Goal: Information Seeking & Learning: Understand process/instructions

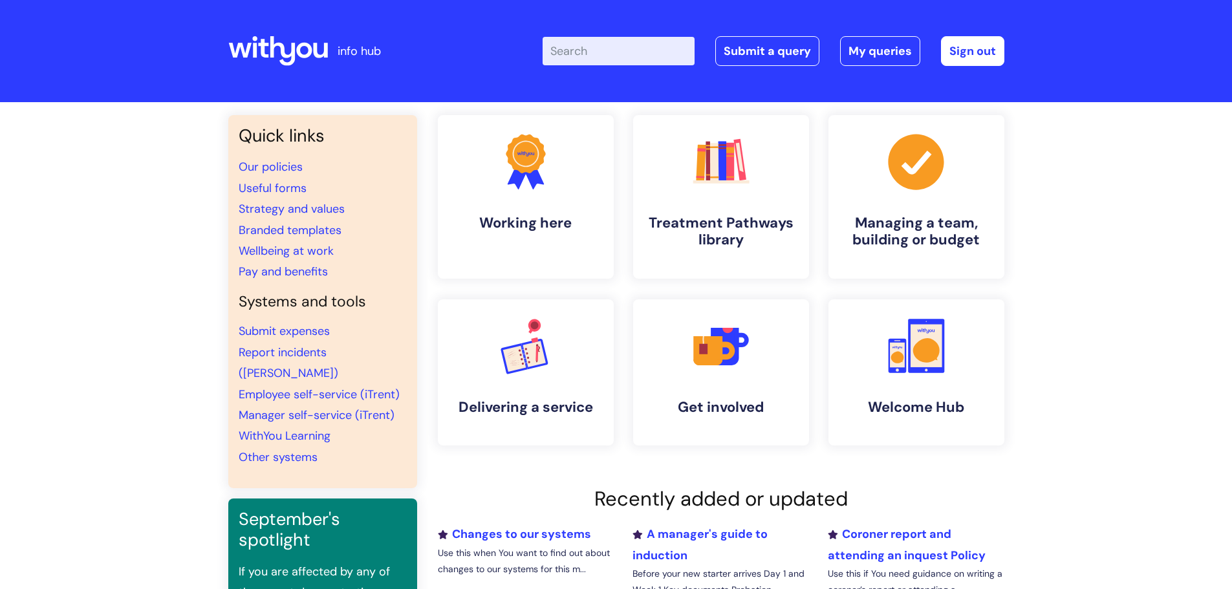
click at [591, 54] on input "Enter your search term here..." at bounding box center [619, 51] width 152 height 28
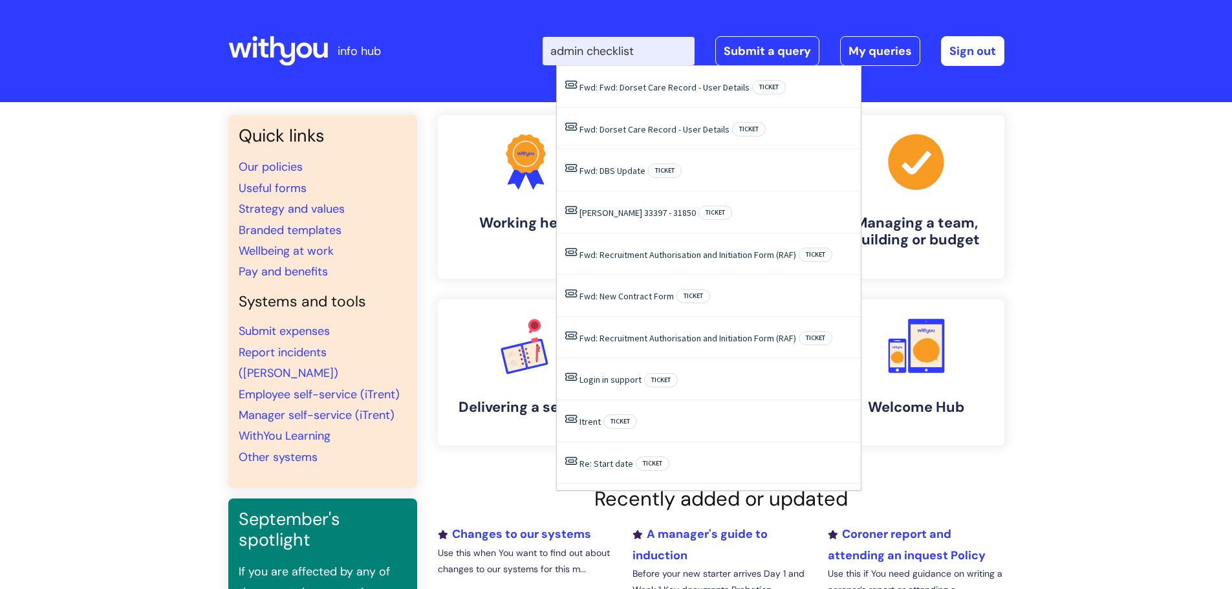
type input "admin checklist"
click button "Search" at bounding box center [0, 0] width 0 height 0
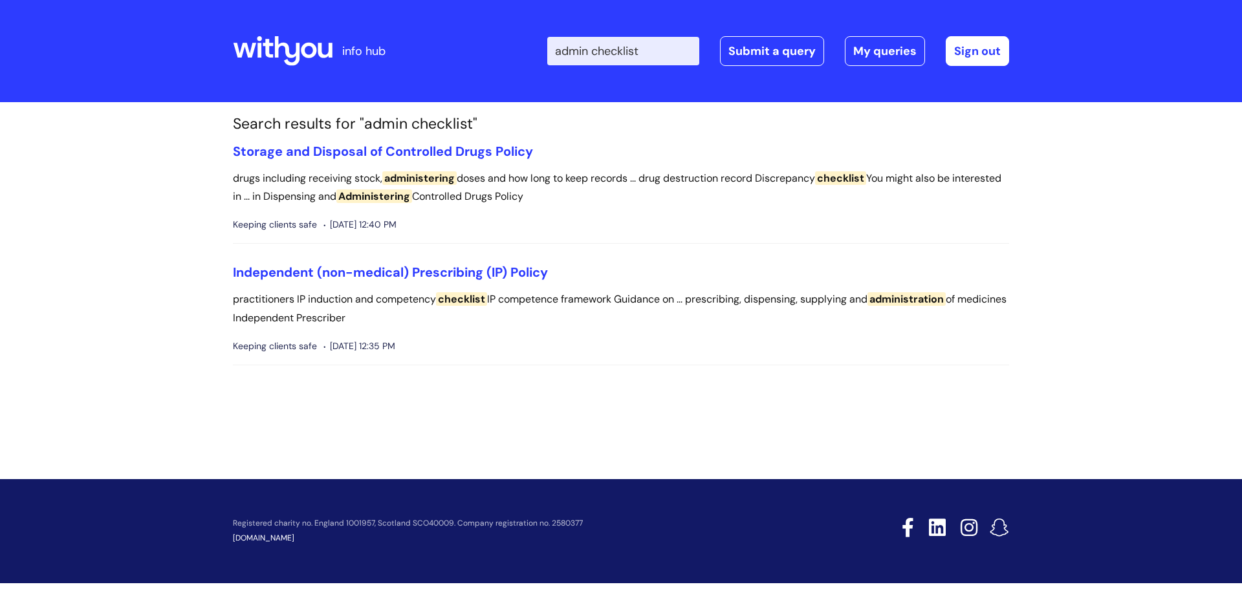
click at [597, 50] on input "admin checklist" at bounding box center [623, 51] width 152 height 28
click at [603, 49] on input "admin checklist" at bounding box center [623, 51] width 152 height 28
drag, startPoint x: 603, startPoint y: 49, endPoint x: 408, endPoint y: 66, distance: 196.1
click at [408, 66] on div "info hub Enter your search term here... admin checklist Search Submit a query M…" at bounding box center [621, 51] width 776 height 76
type input "checklist"
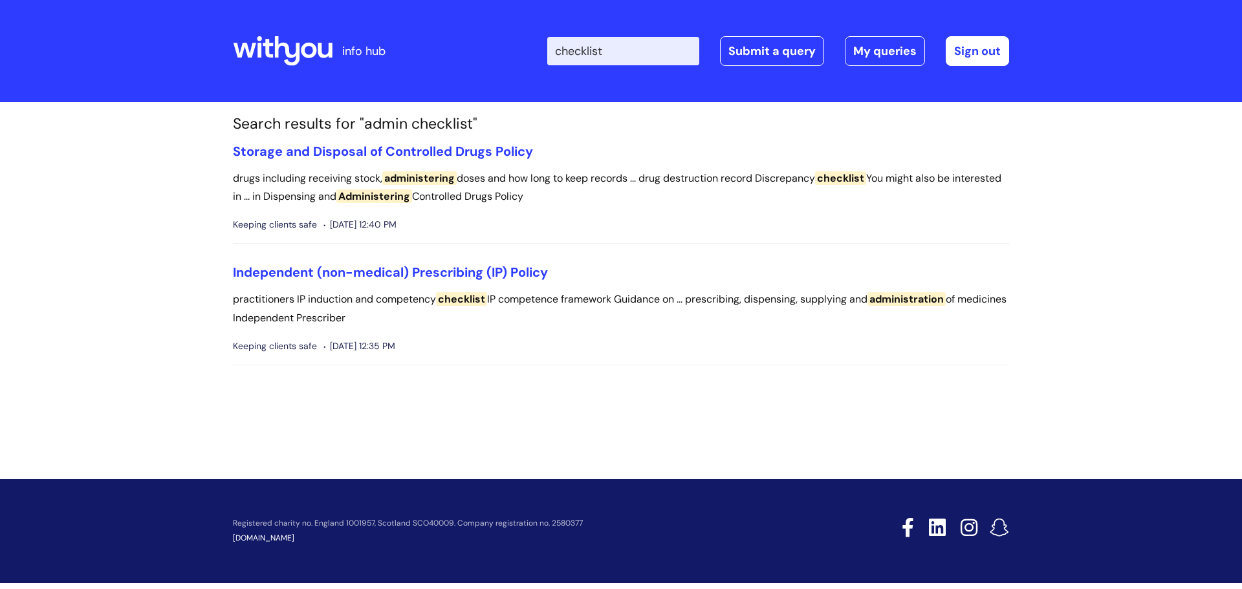
click button "Search" at bounding box center [0, 0] width 0 height 0
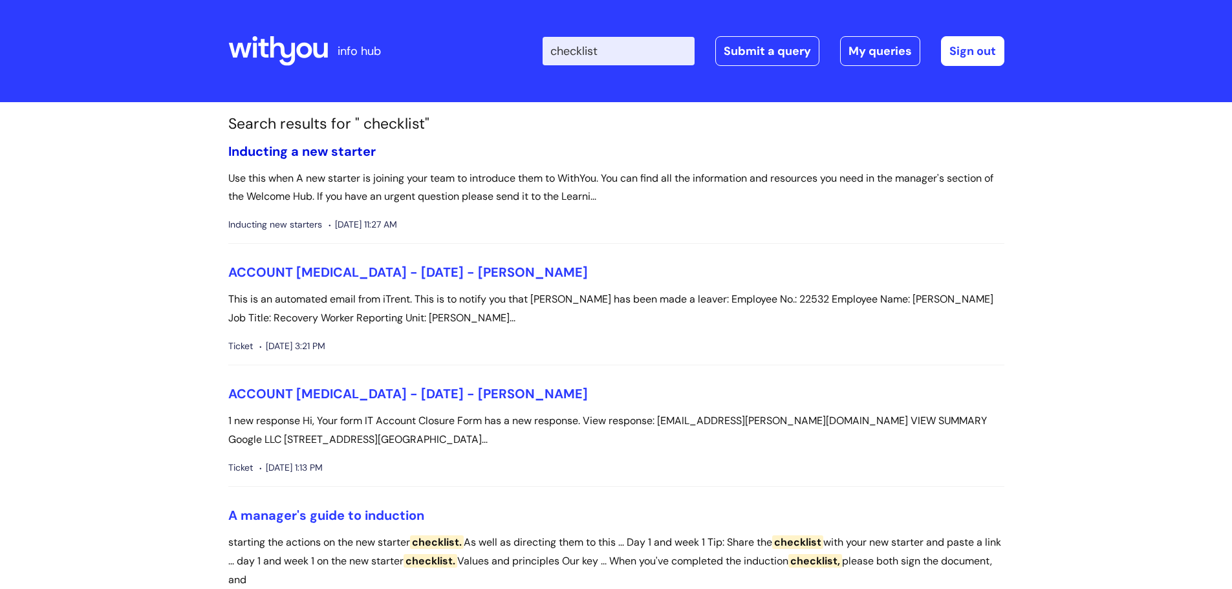
click at [289, 149] on link "Inducting a new starter" at bounding box center [301, 151] width 147 height 17
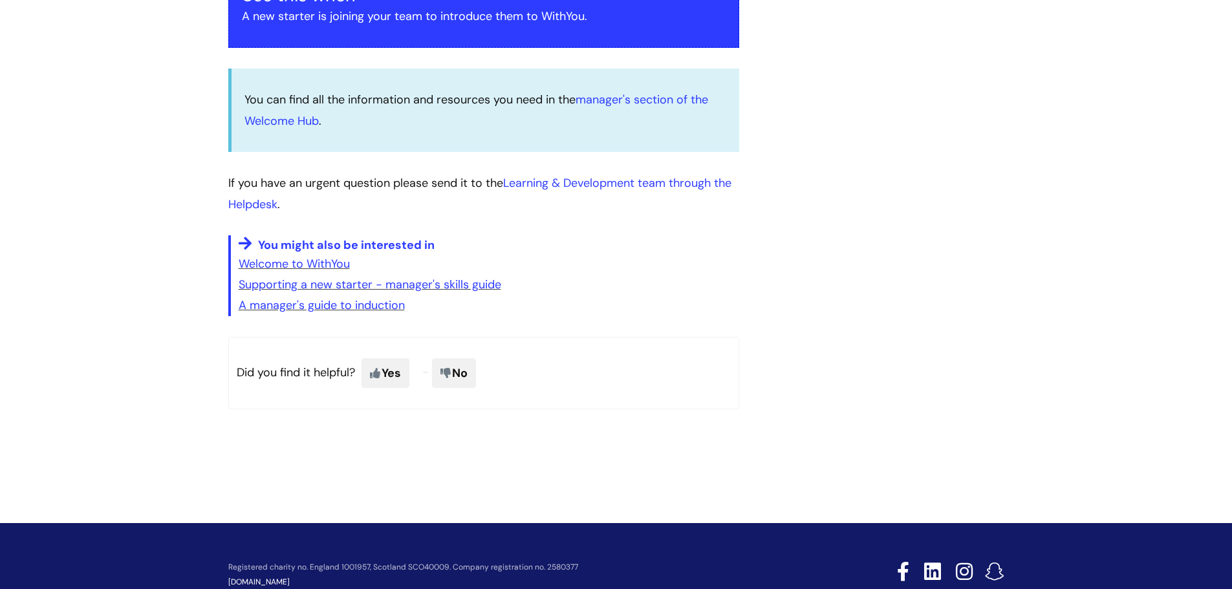
scroll to position [318, 0]
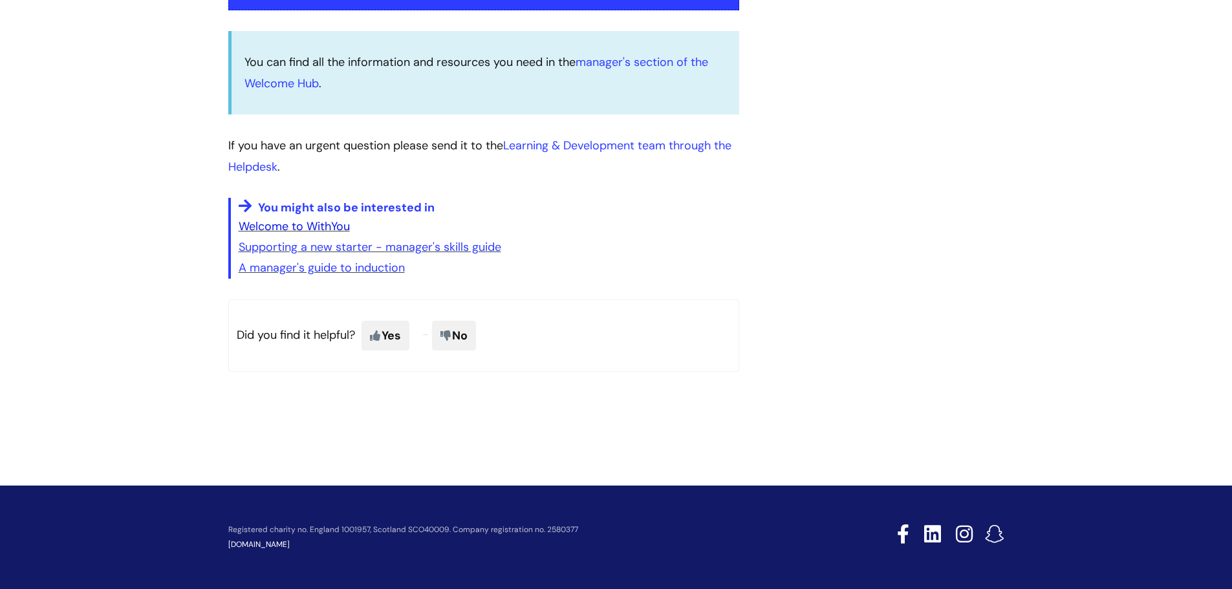
click at [275, 225] on link "Welcome to WithYou" at bounding box center [294, 227] width 111 height 16
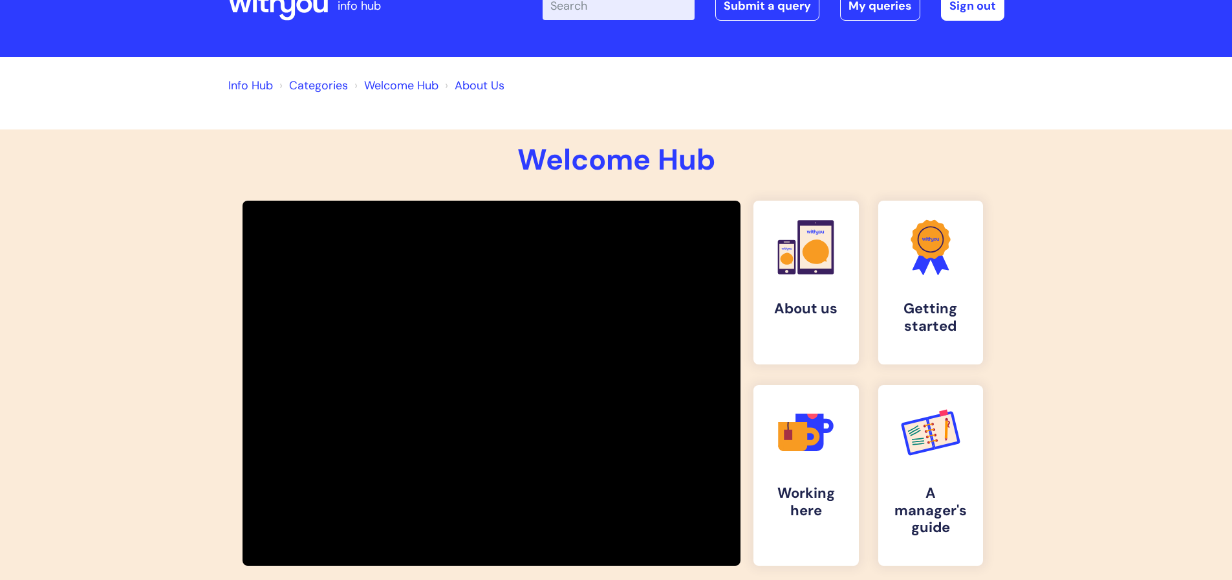
scroll to position [65, 0]
